Goal: Find contact information: Find contact information

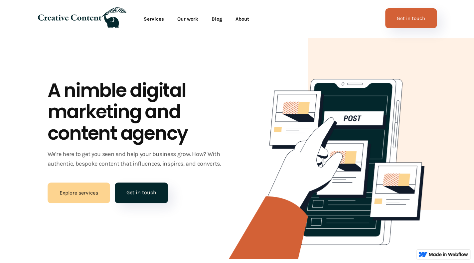
click at [424, 24] on link "Get in touch" at bounding box center [411, 18] width 52 height 20
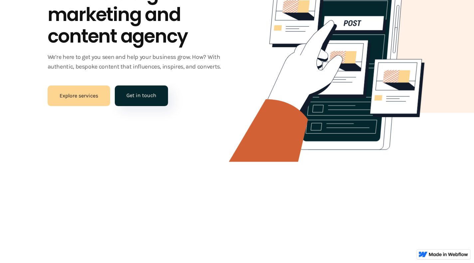
scroll to position [232, 0]
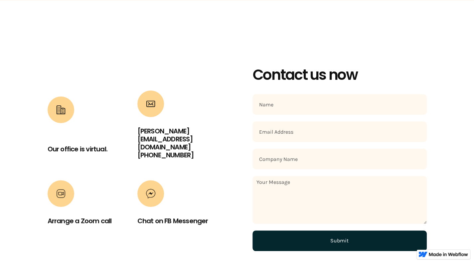
click at [297, 110] on input "Contact Form" at bounding box center [339, 104] width 174 height 21
type input "Pradip Tantubay"
type input "pradipwebdigitalmarketer@gmail.com"
type input "https://linksplanner.com/"
click at [293, 180] on textarea "Contact Form" at bounding box center [339, 200] width 174 height 48
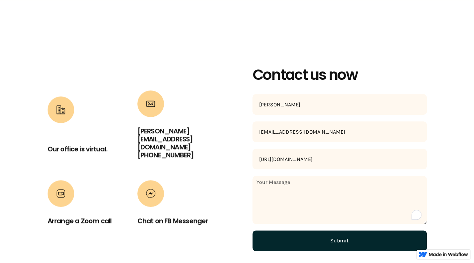
paste textarea "Hello There, I hope you're doing well. I offer guest post and blog post link se…"
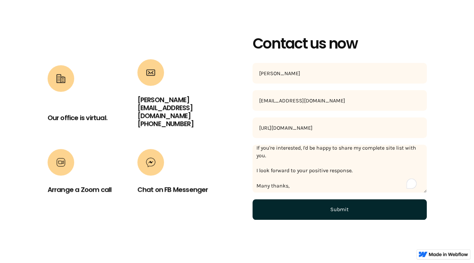
scroll to position [335, 0]
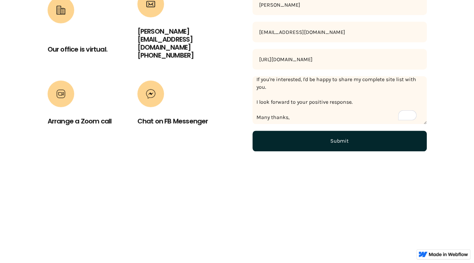
type textarea "Hello There, I hope you're doing well. I offer guest post and blog post link se…"
click at [360, 139] on input "Submit" at bounding box center [339, 141] width 174 height 21
type input "Please wait..."
